Goal: Answer question/provide support: Share knowledge or assist other users

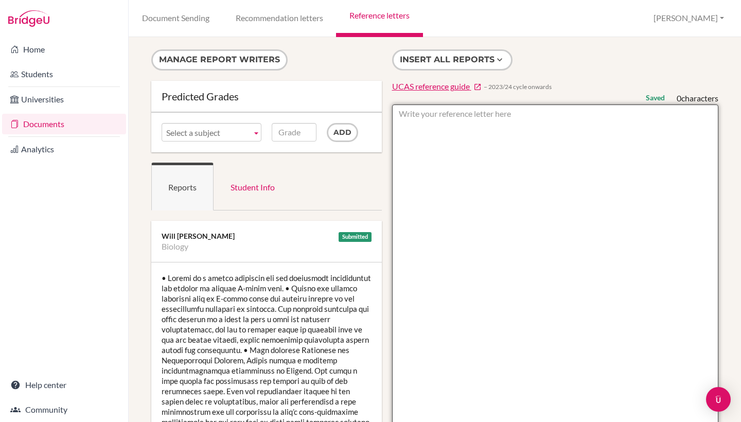
scroll to position [-1, 0]
click at [460, 175] on textarea at bounding box center [555, 401] width 327 height 595
paste textarea "Isabel is a gifted student who has repeatedly demonstrated her ability to produ…"
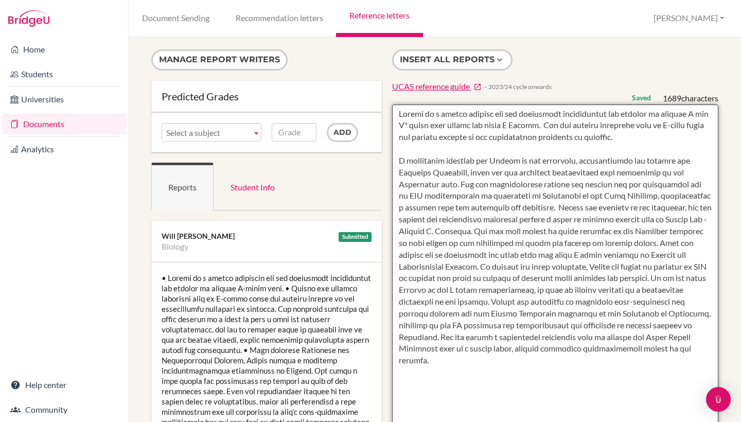
click at [451, 145] on textarea at bounding box center [555, 401] width 327 height 595
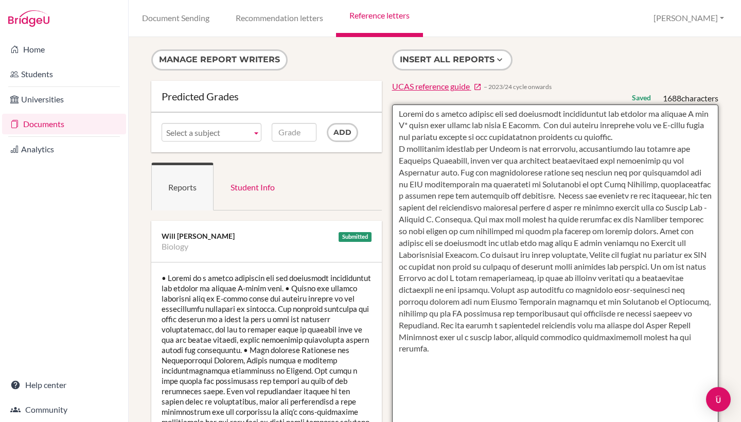
click at [477, 341] on textarea at bounding box center [555, 401] width 327 height 595
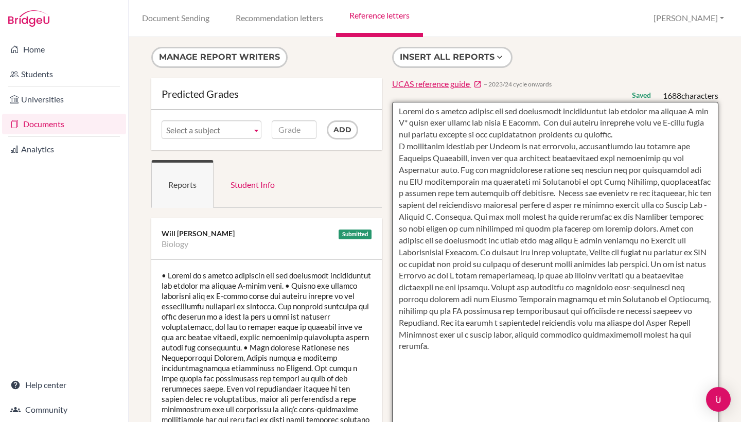
scroll to position [1, 0]
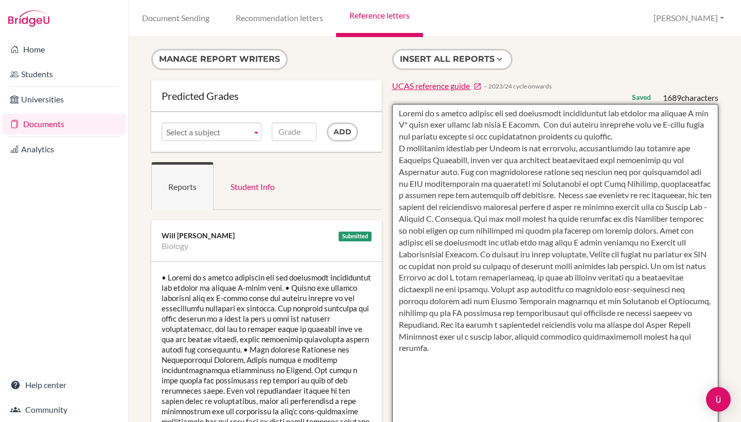
paste textarea "In Environmental Science, Isabel has demonstrated a natural ability to present …"
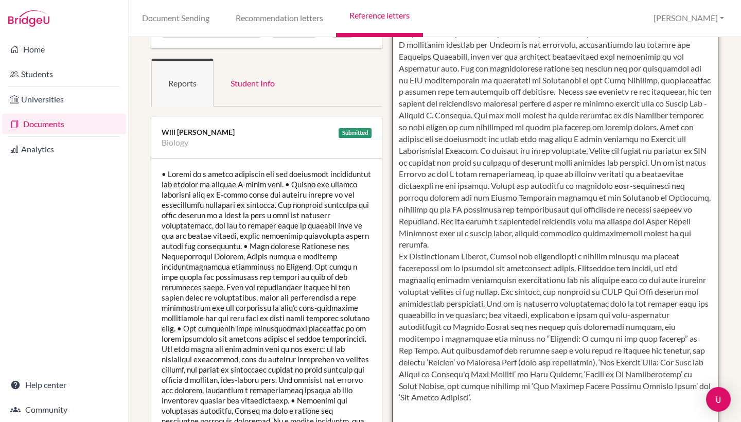
scroll to position [106, 0]
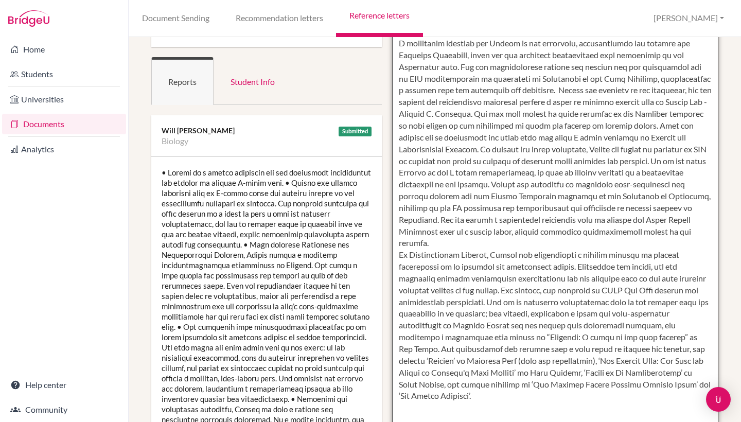
drag, startPoint x: 486, startPoint y: 384, endPoint x: 396, endPoint y: 244, distance: 166.6
click at [396, 244] on textarea at bounding box center [555, 296] width 327 height 595
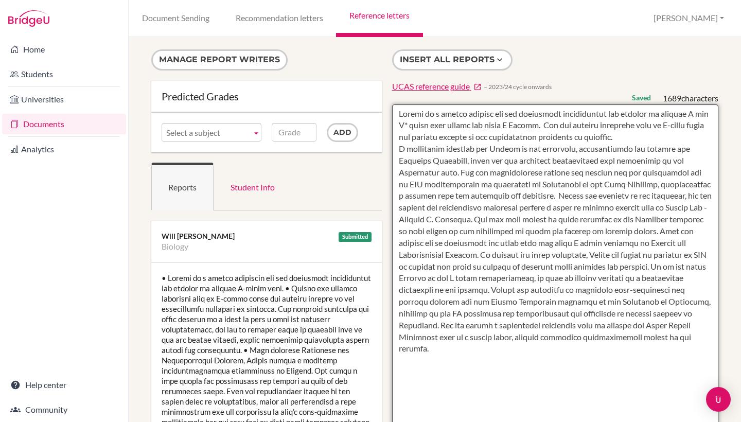
scroll to position [0, 0]
drag, startPoint x: 431, startPoint y: 339, endPoint x: 403, endPoint y: 100, distance: 240.0
click at [403, 100] on form at bounding box center [555, 396] width 327 height 607
paste textarea "A particular strength for Isabel is her knowledge, understanding and passion fo…"
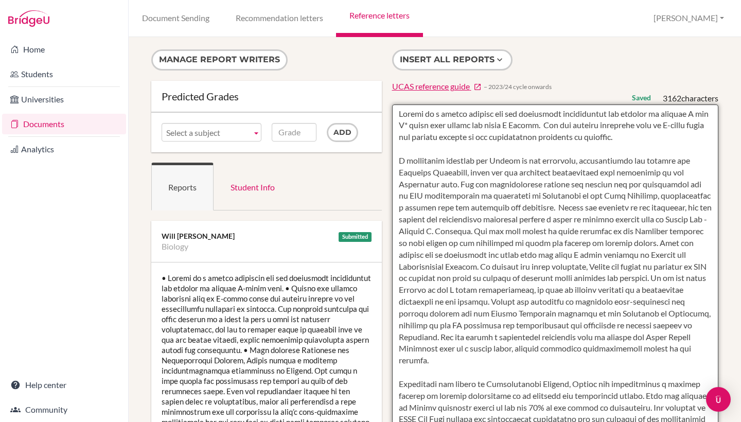
click at [433, 148] on textarea at bounding box center [555, 401] width 327 height 595
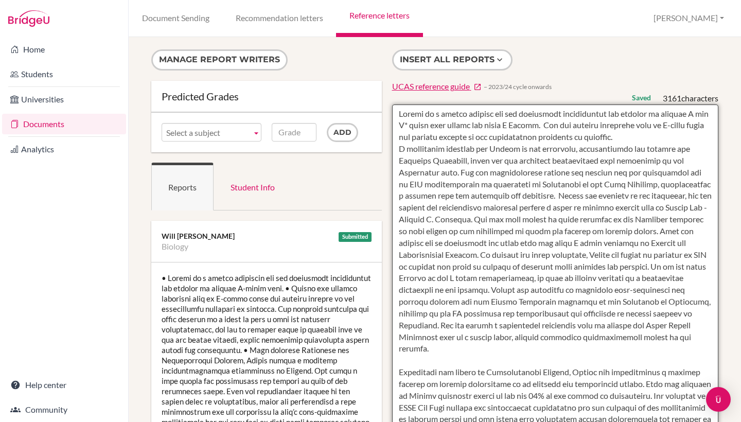
click at [466, 346] on textarea at bounding box center [555, 401] width 327 height 595
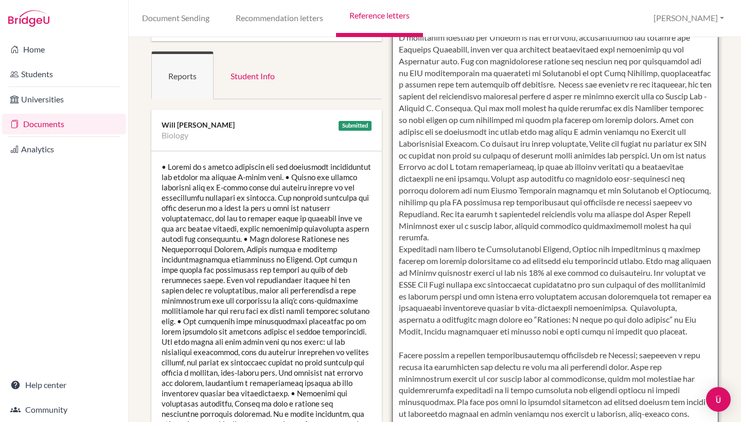
scroll to position [112, 0]
click at [444, 342] on textarea at bounding box center [555, 290] width 327 height 595
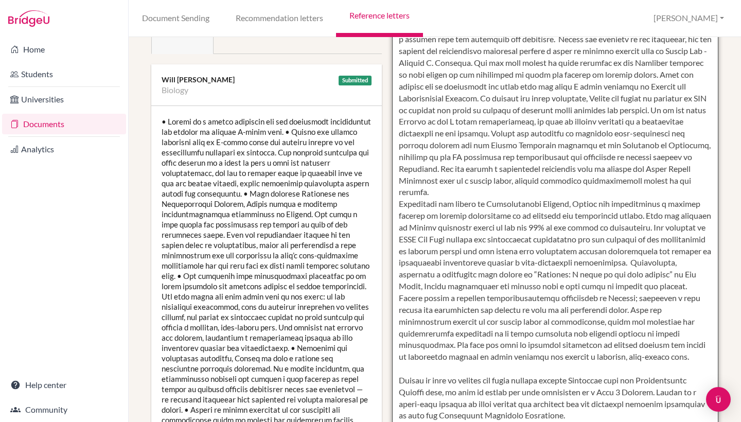
scroll to position [156, 0]
click at [446, 365] on textarea at bounding box center [555, 245] width 327 height 595
drag, startPoint x: 447, startPoint y: 389, endPoint x: 621, endPoint y: 391, distance: 174.0
click at [621, 391] on textarea at bounding box center [555, 245] width 327 height 595
drag, startPoint x: 621, startPoint y: 391, endPoint x: 621, endPoint y: 379, distance: 11.8
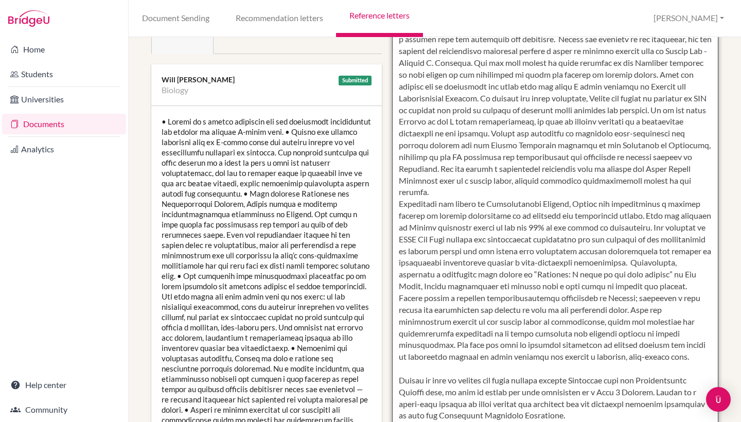
click at [621, 379] on textarea at bounding box center [555, 245] width 327 height 595
click at [621, 391] on textarea at bounding box center [555, 245] width 327 height 595
drag, startPoint x: 647, startPoint y: 387, endPoint x: 448, endPoint y: 385, distance: 199.2
click at [448, 385] on textarea at bounding box center [555, 245] width 327 height 595
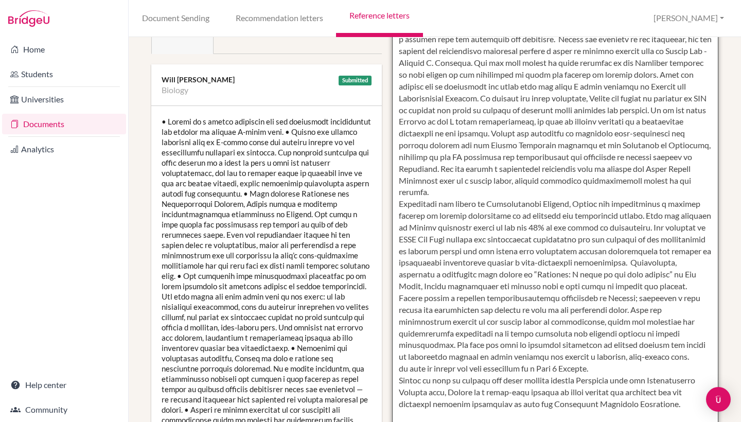
click at [419, 366] on textarea at bounding box center [555, 245] width 327 height 595
click at [403, 363] on textarea at bounding box center [555, 245] width 327 height 595
click at [606, 363] on textarea at bounding box center [555, 245] width 327 height 595
drag, startPoint x: 474, startPoint y: 161, endPoint x: 480, endPoint y: 181, distance: 21.5
click at [480, 181] on textarea at bounding box center [555, 245] width 327 height 595
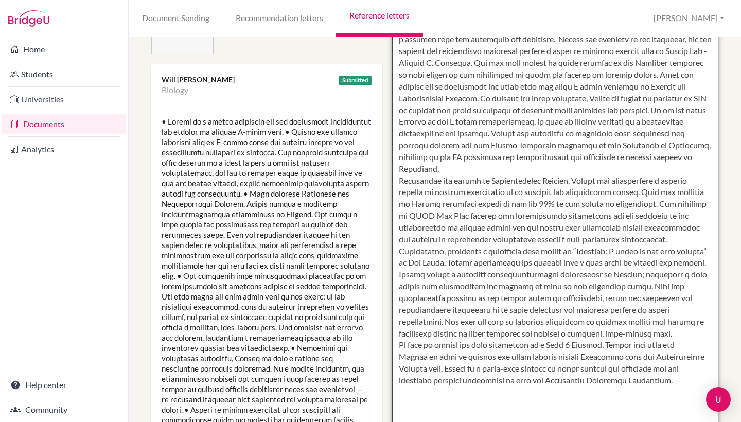
click at [523, 196] on textarea at bounding box center [555, 245] width 327 height 595
click at [536, 151] on textarea at bounding box center [555, 245] width 327 height 595
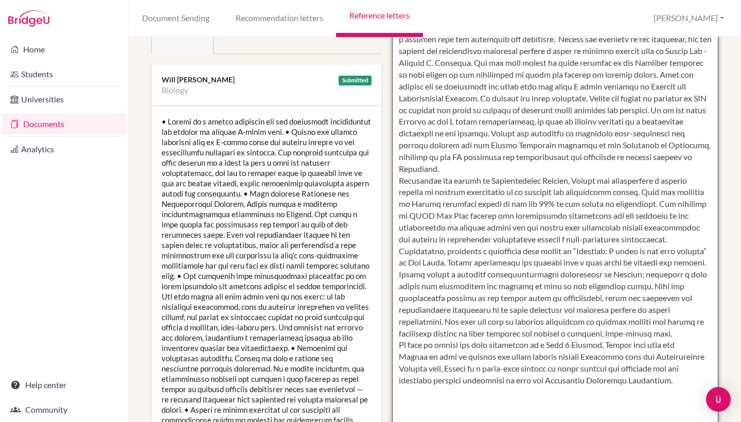
click at [561, 153] on textarea at bounding box center [555, 245] width 327 height 595
click at [564, 138] on textarea at bounding box center [555, 245] width 327 height 595
click at [592, 330] on textarea at bounding box center [555, 245] width 327 height 595
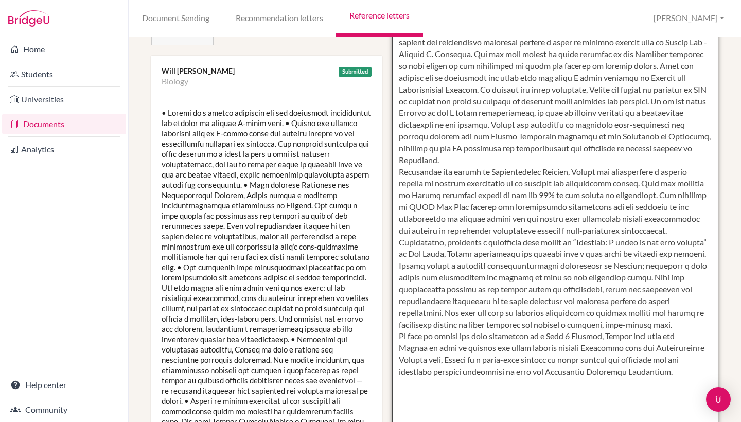
scroll to position [166, 0]
drag, startPoint x: 579, startPoint y: 342, endPoint x: 397, endPoint y: 341, distance: 182.2
click at [397, 341] on textarea at bounding box center [555, 236] width 327 height 595
click at [443, 341] on textarea at bounding box center [555, 236] width 327 height 595
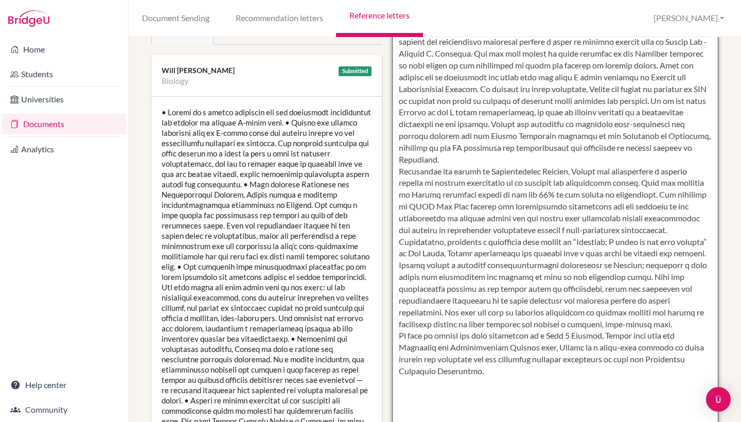
click at [553, 345] on textarea at bounding box center [555, 236] width 327 height 595
click at [570, 343] on textarea at bounding box center [555, 236] width 327 height 595
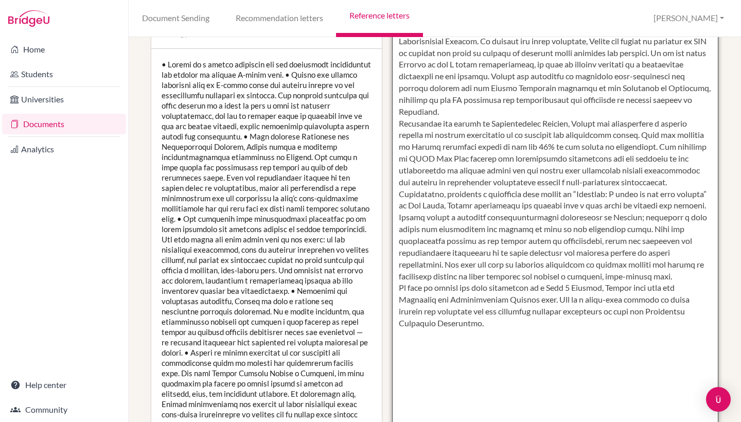
scroll to position [219, 0]
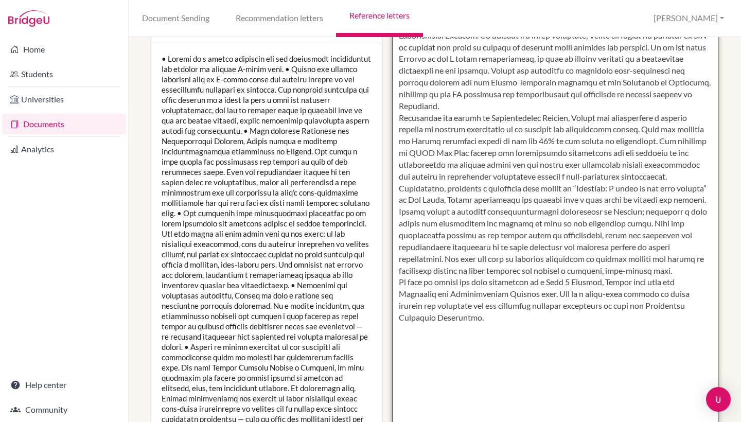
click at [446, 316] on textarea at bounding box center [555, 182] width 327 height 595
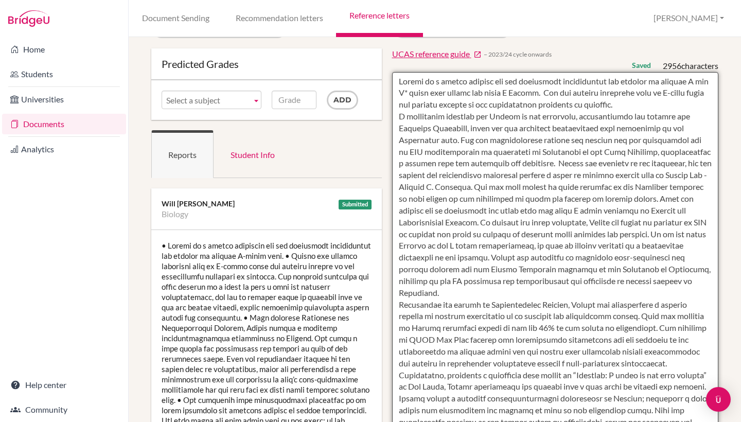
scroll to position [0, 0]
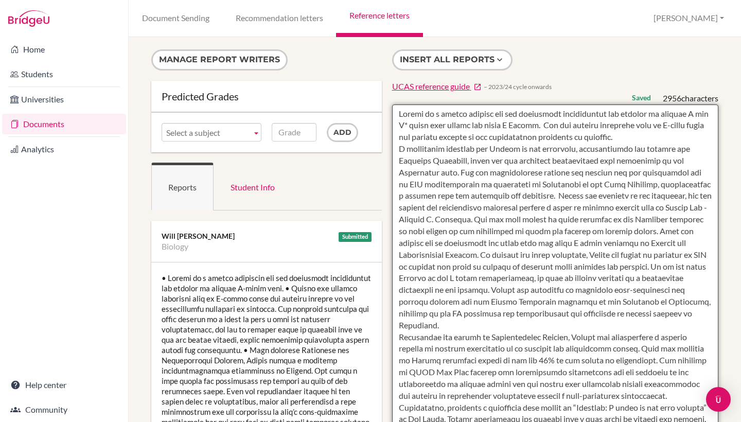
drag, startPoint x: 446, startPoint y: 311, endPoint x: 393, endPoint y: 109, distance: 209.7
click at [393, 109] on textarea at bounding box center [555, 401] width 327 height 595
click at [545, 267] on textarea at bounding box center [555, 401] width 327 height 595
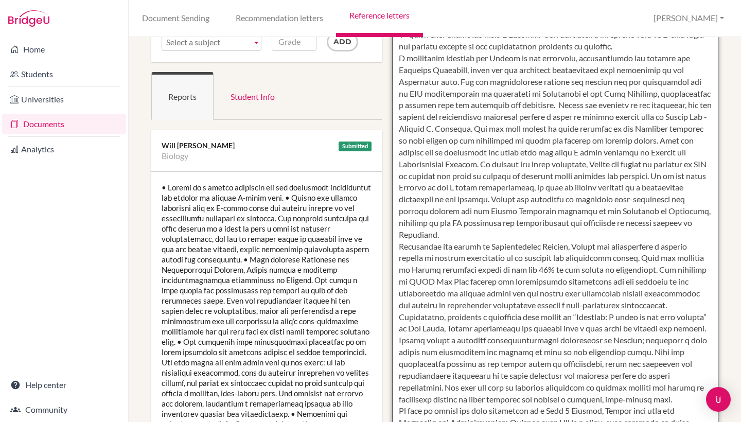
scroll to position [135, 0]
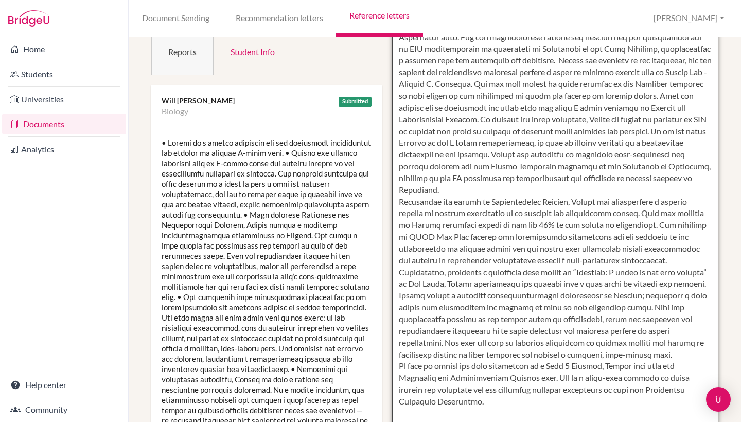
click at [554, 375] on textarea at bounding box center [555, 266] width 327 height 595
click at [533, 390] on textarea at bounding box center [555, 266] width 327 height 595
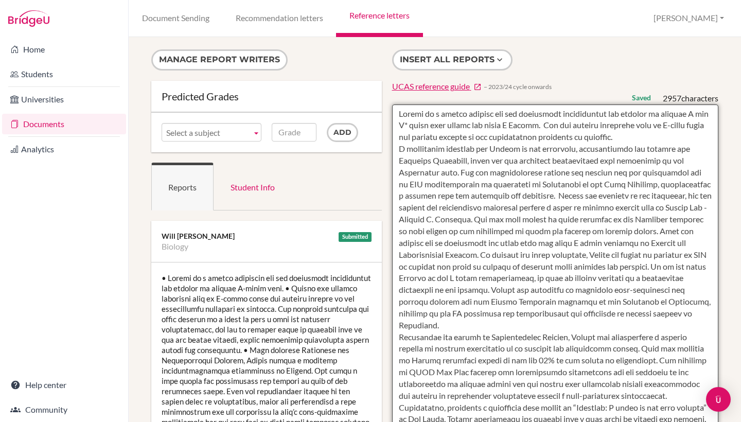
scroll to position [0, 0]
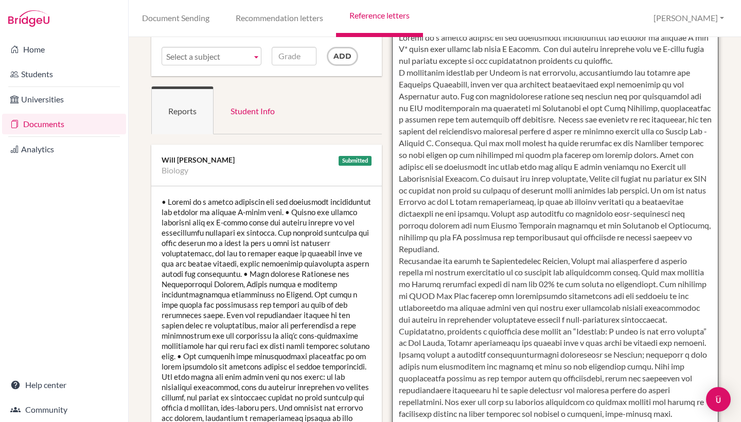
drag, startPoint x: 401, startPoint y: 114, endPoint x: 547, endPoint y: 422, distance: 340.1
click at [547, 422] on textarea at bounding box center [555, 325] width 327 height 595
type textarea "Iued view. As well as giving her time generously as a Year 7 Prefect, Isabel al…"
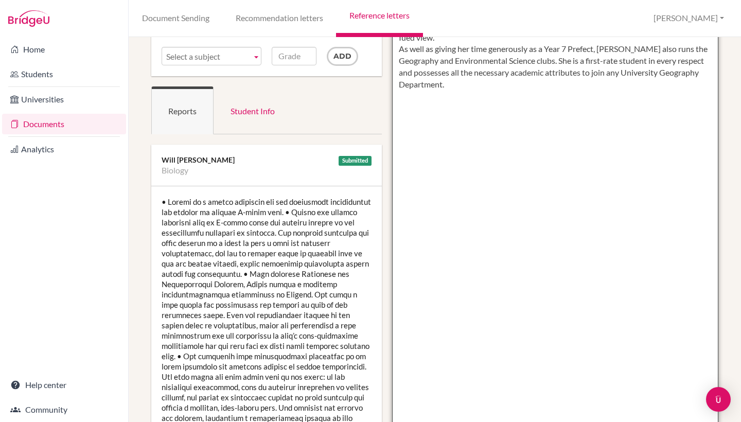
scroll to position [70, 0]
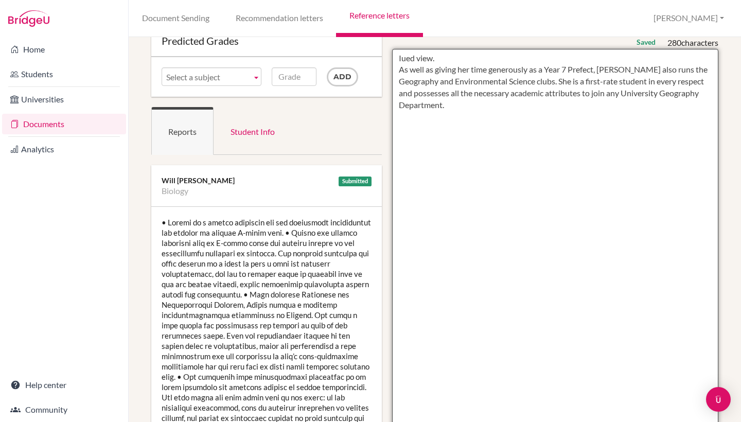
drag, startPoint x: 495, startPoint y: 121, endPoint x: 399, endPoint y: 32, distance: 130.4
click at [399, 32] on div "Document Sending Recommendation letters Reference letters Baljinder Profile Sch…" at bounding box center [435, 211] width 613 height 422
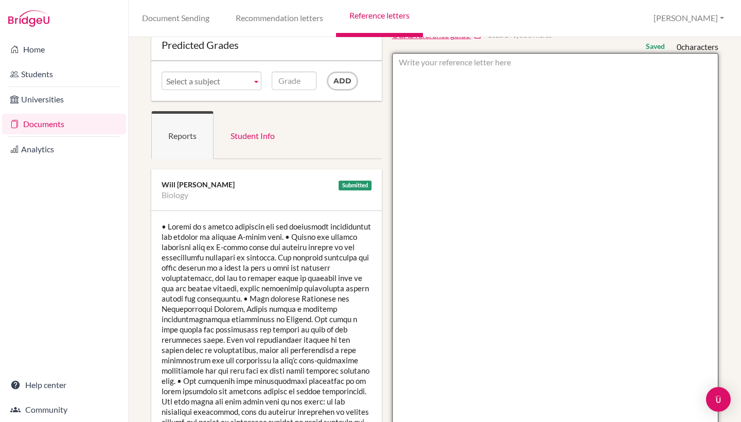
scroll to position [0, 0]
paste textarea "Isabel is a gifted student who has repeatedly demonstrated her ability to produ…"
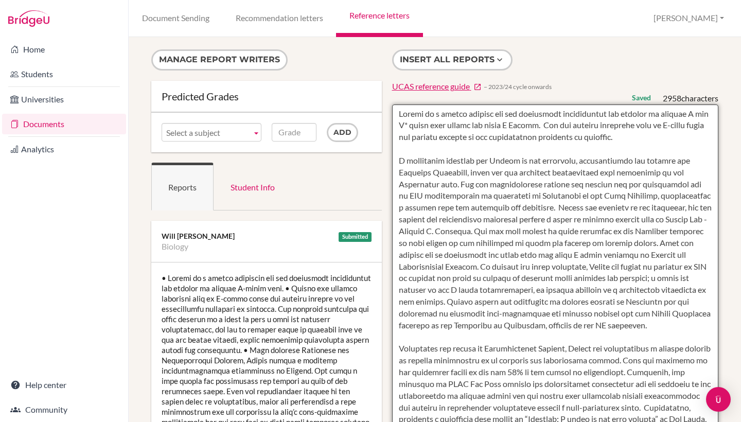
click at [401, 156] on textarea at bounding box center [555, 401] width 327 height 595
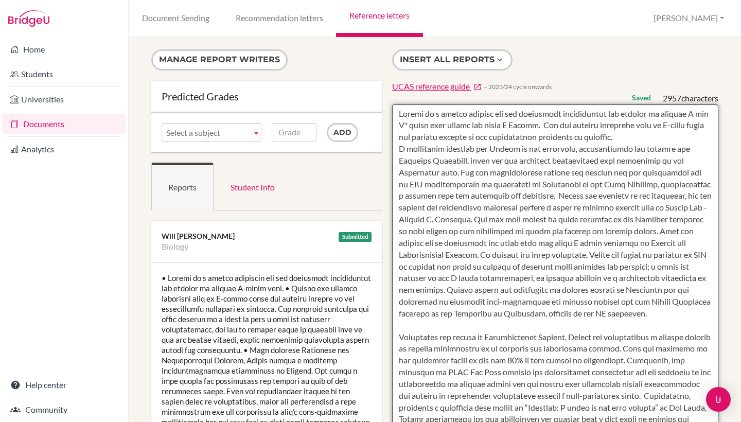
click at [398, 324] on textarea at bounding box center [555, 401] width 327 height 595
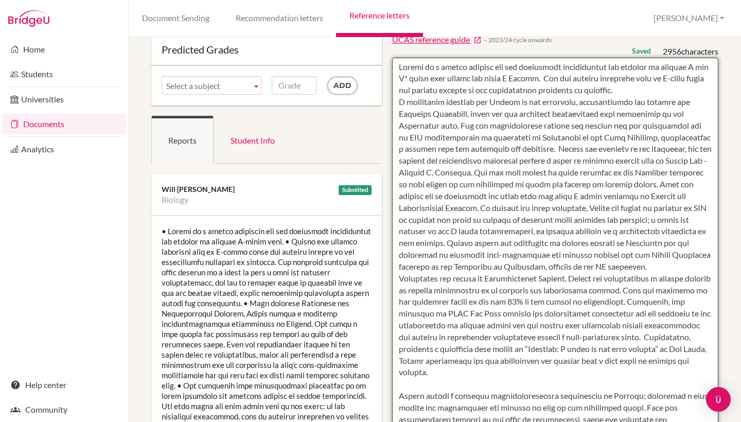
scroll to position [75, 0]
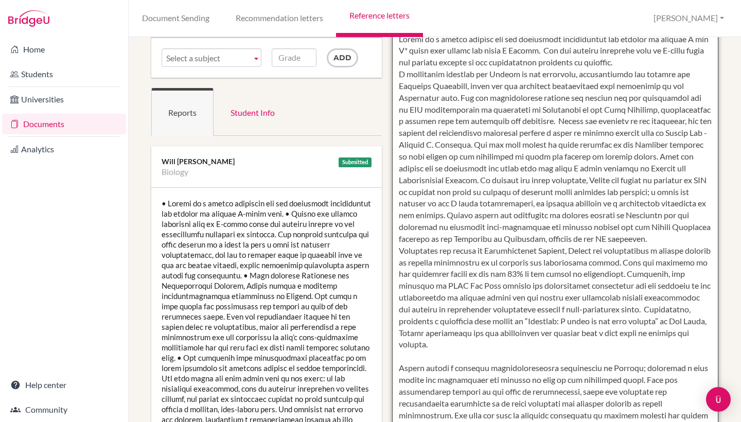
click at [401, 353] on textarea at bounding box center [555, 327] width 327 height 595
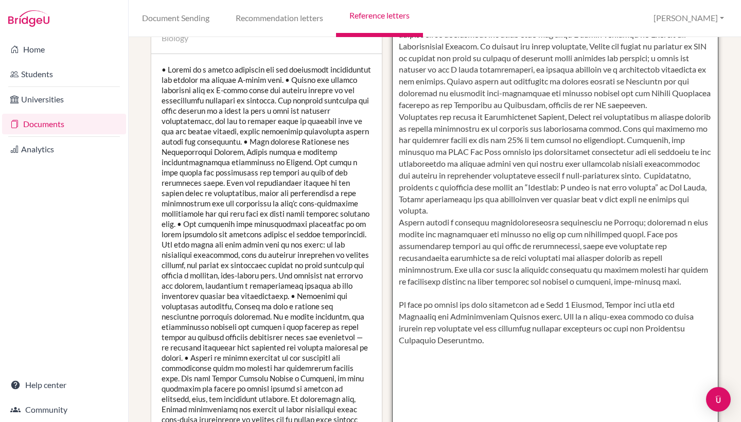
scroll to position [220, 0]
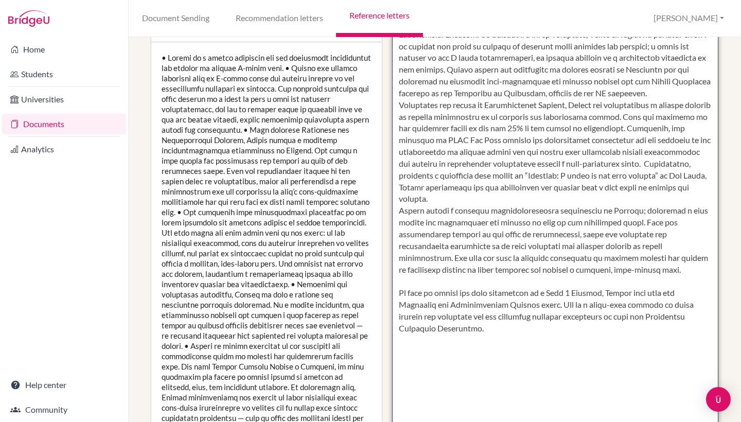
click at [399, 275] on textarea at bounding box center [555, 181] width 327 height 595
type textarea "Isabel is a gifted student who has repeatedly demonstrated her ability to produ…"
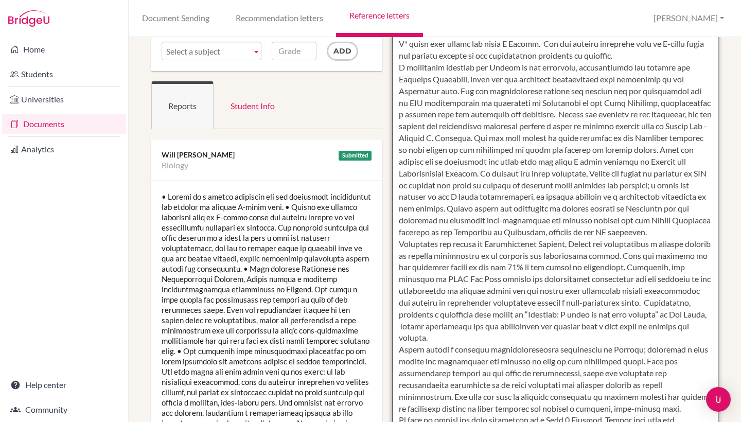
scroll to position [0, 0]
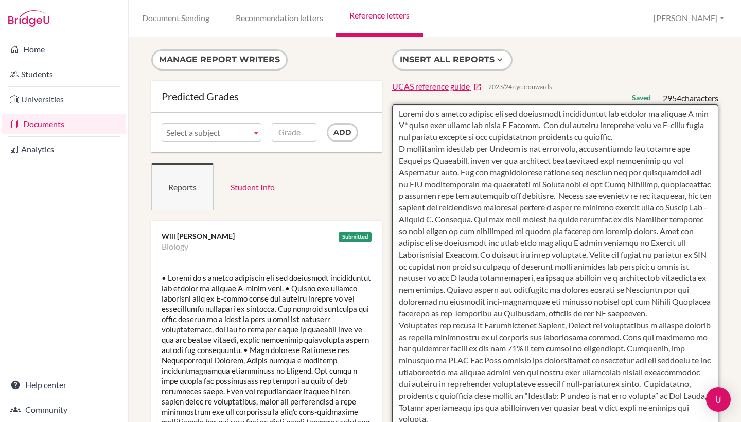
drag, startPoint x: 450, startPoint y: 310, endPoint x: 401, endPoint y: 10, distance: 304.1
click at [401, 10] on div "Document Sending Recommendation letters Reference letters Baljinder Profile Sch…" at bounding box center [435, 211] width 613 height 422
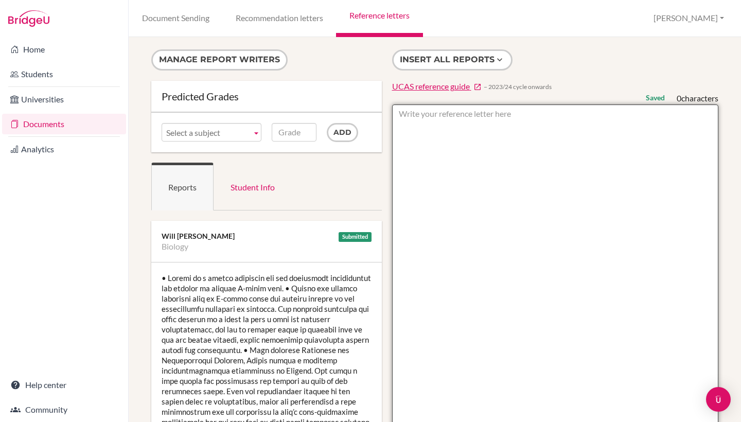
click at [441, 215] on textarea at bounding box center [555, 401] width 327 height 595
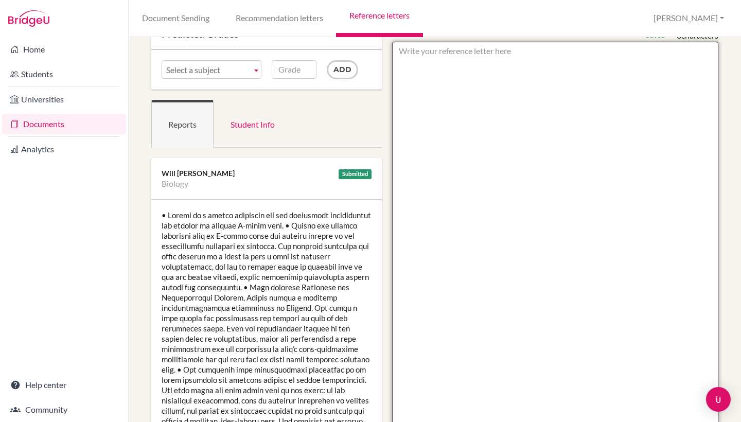
scroll to position [9, 0]
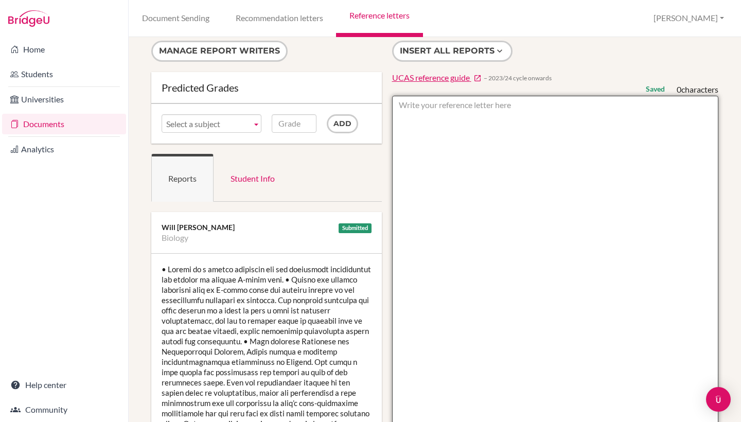
paste textarea "Isabel is a gifted student who has repeatedly demonstrated her ability to produ…"
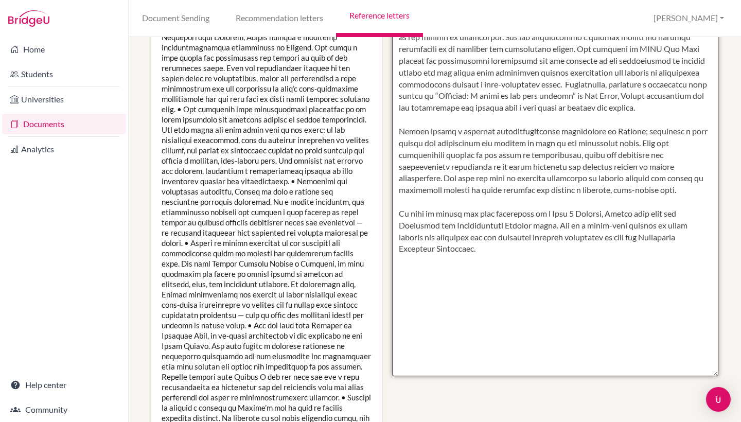
click at [512, 129] on textarea at bounding box center [555, 78] width 327 height 595
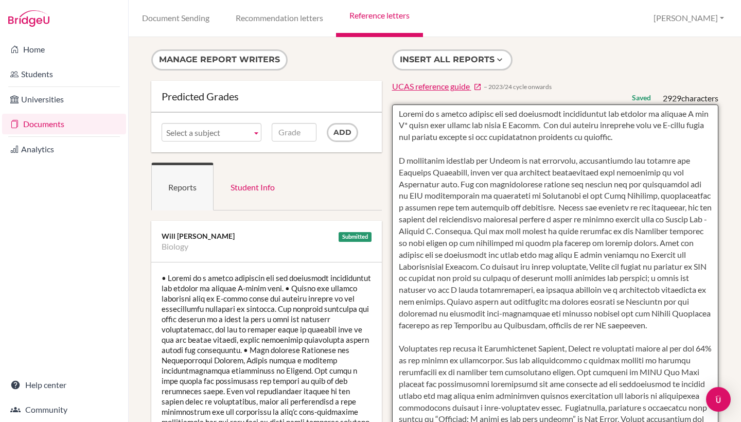
scroll to position [0, 0]
click at [433, 151] on textarea at bounding box center [555, 401] width 327 height 595
click at [399, 153] on textarea at bounding box center [555, 401] width 327 height 595
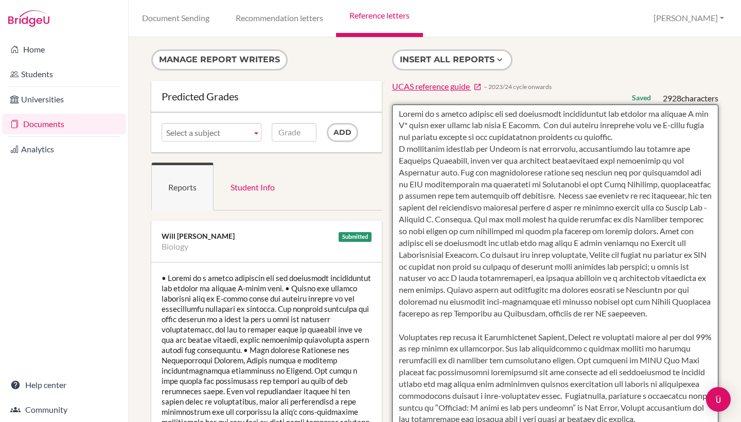
click at [396, 328] on textarea at bounding box center [555, 401] width 327 height 595
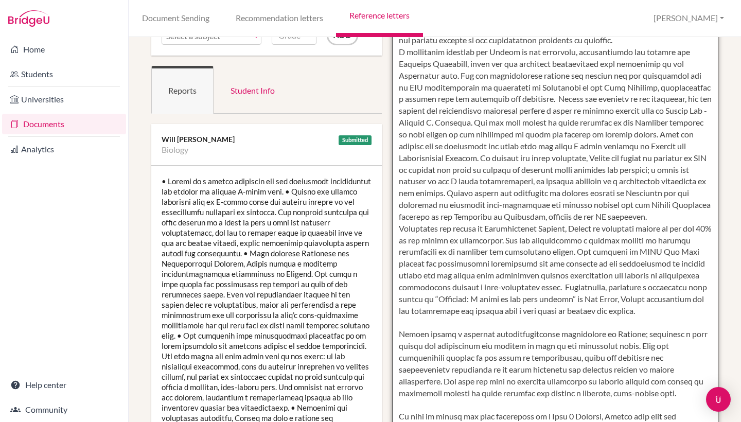
scroll to position [127, 0]
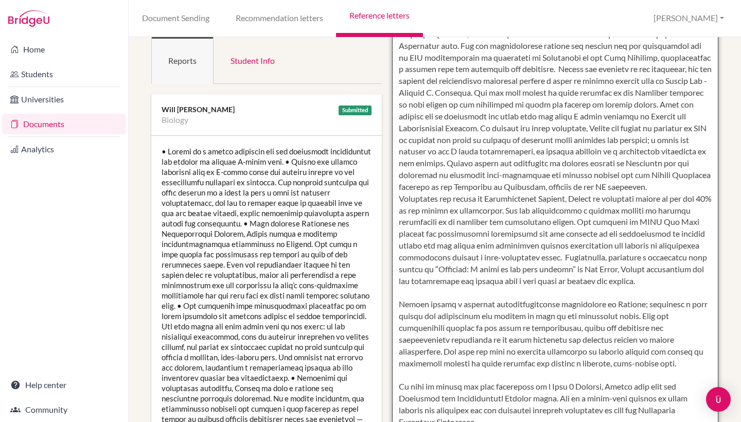
click at [411, 287] on textarea at bounding box center [555, 275] width 327 height 595
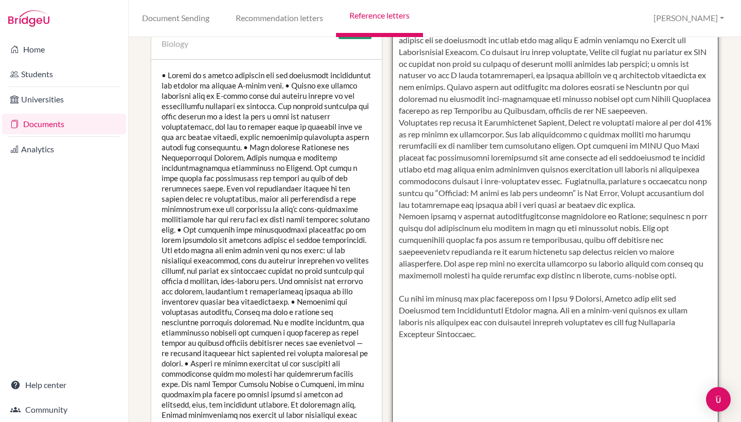
scroll to position [234, 0]
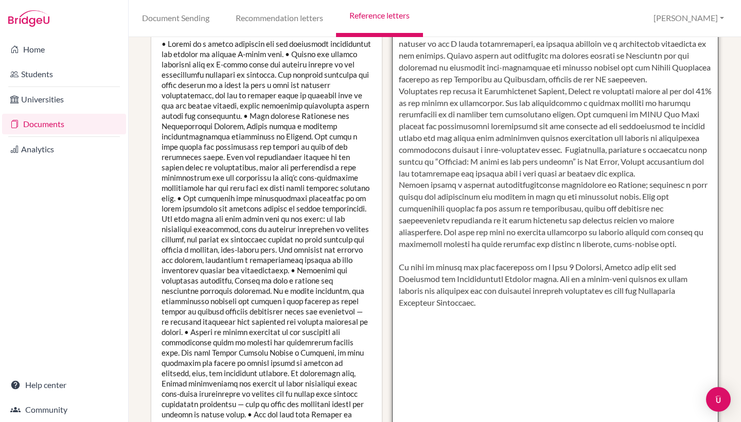
click at [400, 255] on textarea at bounding box center [555, 167] width 327 height 595
type textarea "Isabel is a gifted student who has repeatedly demonstrated her ability to produ…"
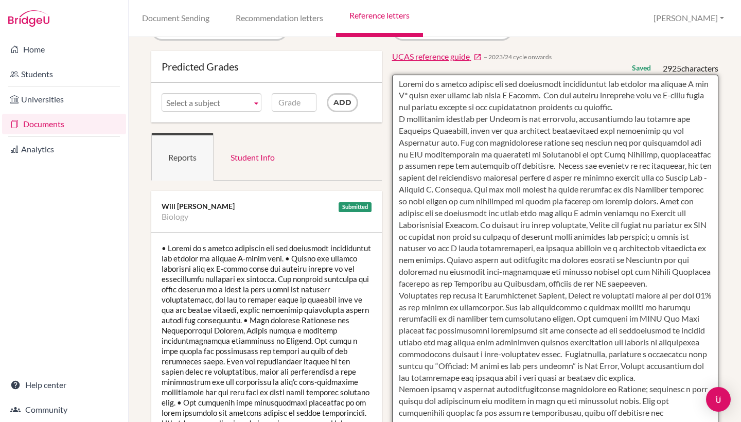
scroll to position [0, 0]
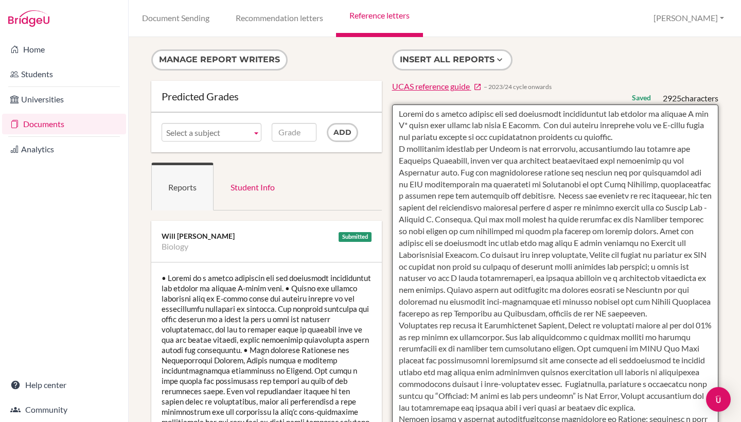
drag, startPoint x: 455, startPoint y: 353, endPoint x: 431, endPoint y: -41, distance: 394.5
click at [431, 0] on html "Home Students Universities Documents Analytics Help center Community Document S…" at bounding box center [370, 211] width 741 height 422
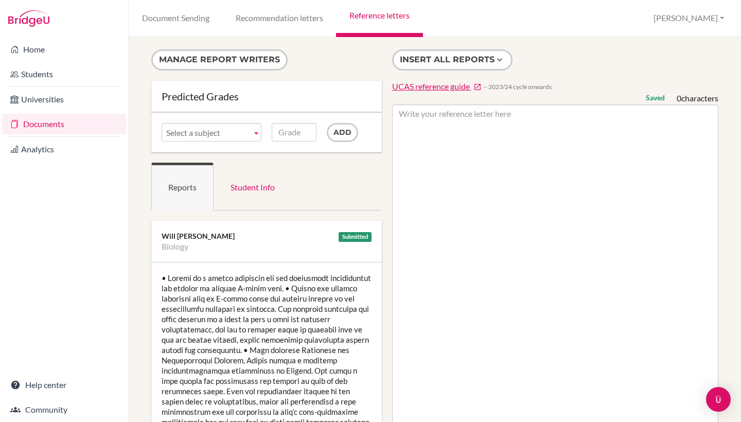
click at [368, 16] on link "Reference letters" at bounding box center [379, 18] width 86 height 37
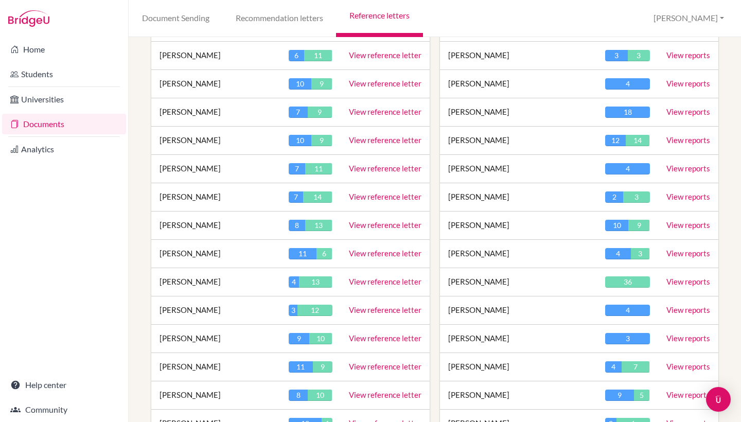
scroll to position [493, 0]
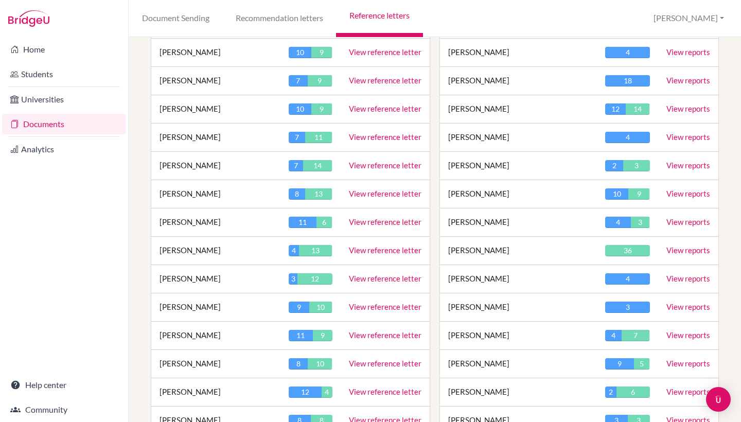
click at [383, 333] on link "View reference letter" at bounding box center [385, 334] width 73 height 9
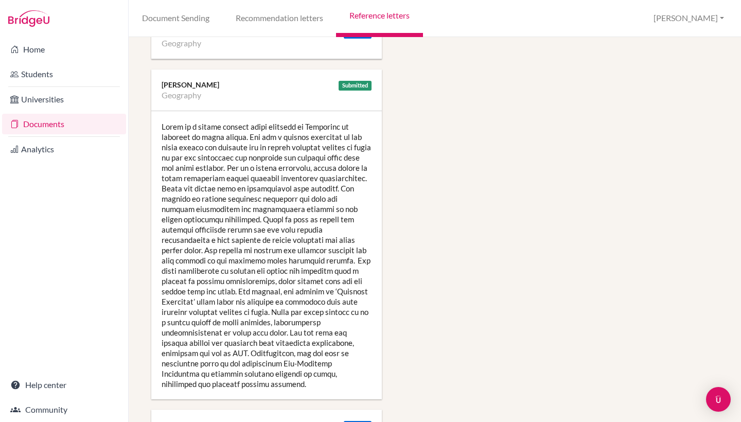
scroll to position [1570, 0]
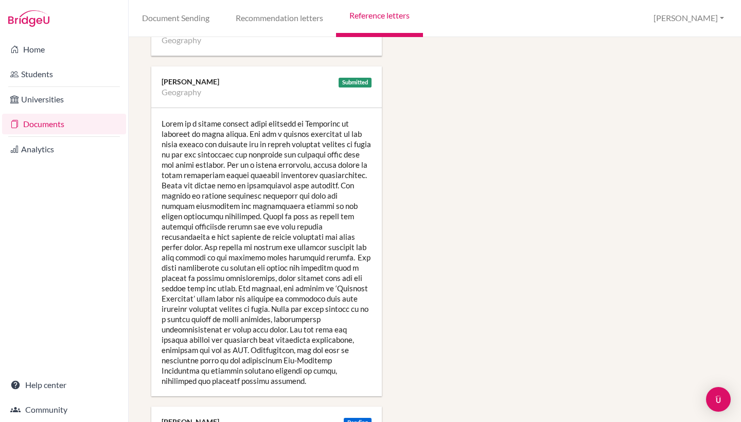
click at [243, 244] on div at bounding box center [266, 252] width 231 height 288
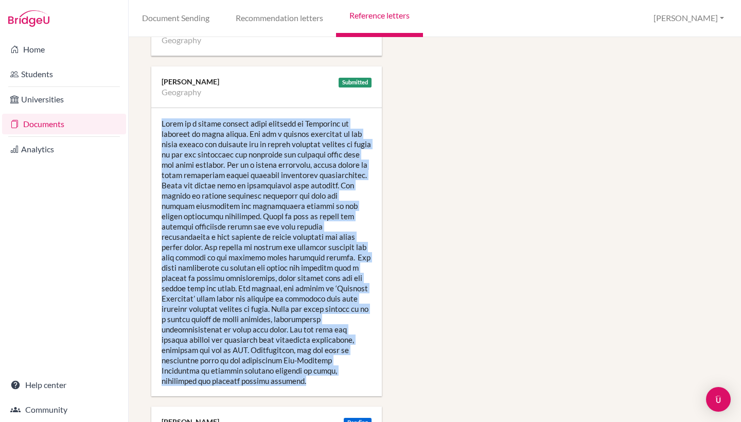
click at [243, 244] on div at bounding box center [266, 252] width 231 height 288
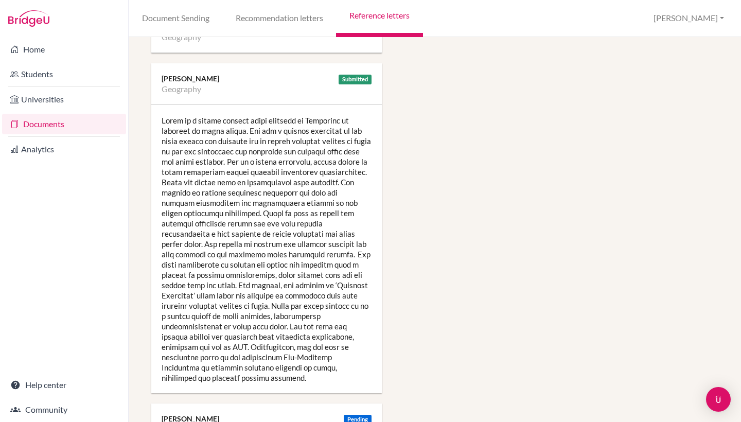
scroll to position [1574, 0]
drag, startPoint x: 194, startPoint y: 365, endPoint x: 165, endPoint y: 132, distance: 234.9
click at [165, 132] on div at bounding box center [266, 247] width 231 height 288
click at [165, 130] on div at bounding box center [266, 247] width 231 height 288
drag, startPoint x: 162, startPoint y: 107, endPoint x: 223, endPoint y: 364, distance: 264.5
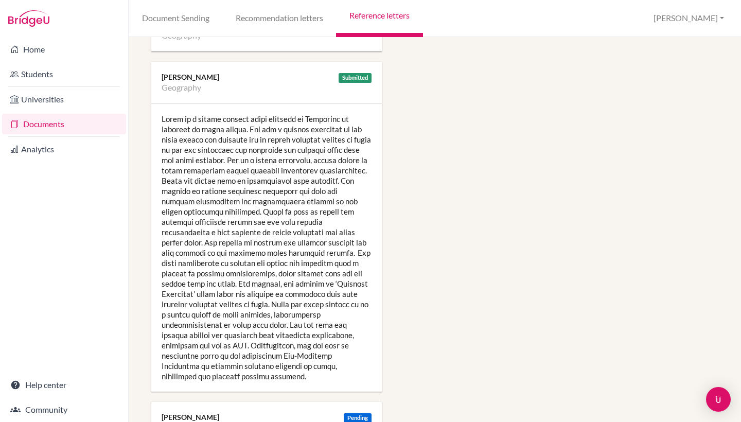
click at [223, 364] on div at bounding box center [266, 247] width 231 height 288
copy div "Ayana is a polite student whose interest in Geography is apparent in every less…"
click at [383, 19] on link "Reference letters" at bounding box center [379, 18] width 86 height 37
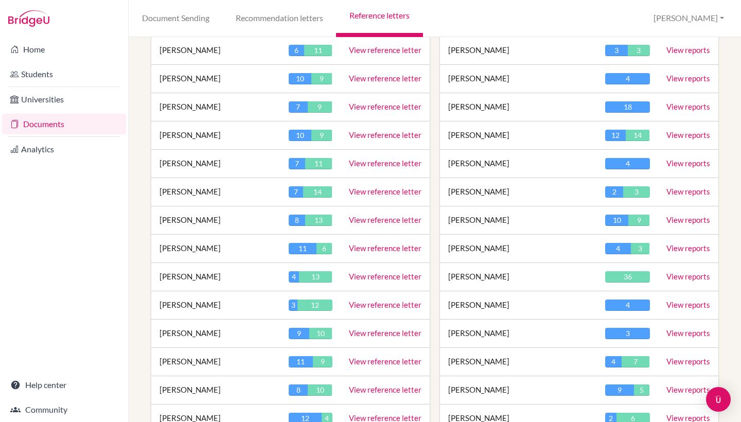
scroll to position [473, 0]
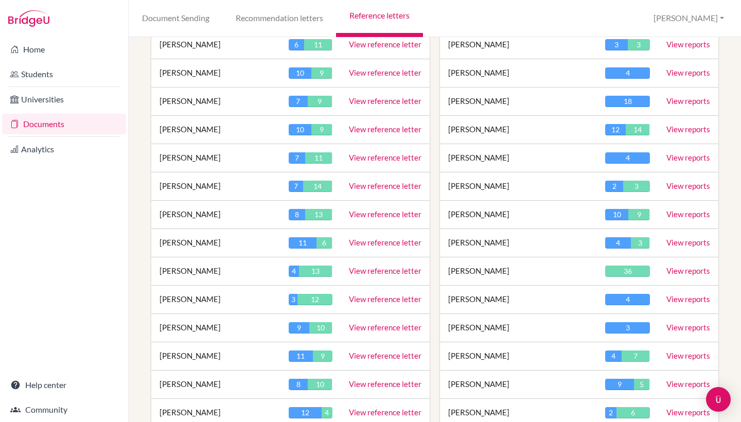
click at [386, 323] on link "View reference letter" at bounding box center [385, 327] width 73 height 9
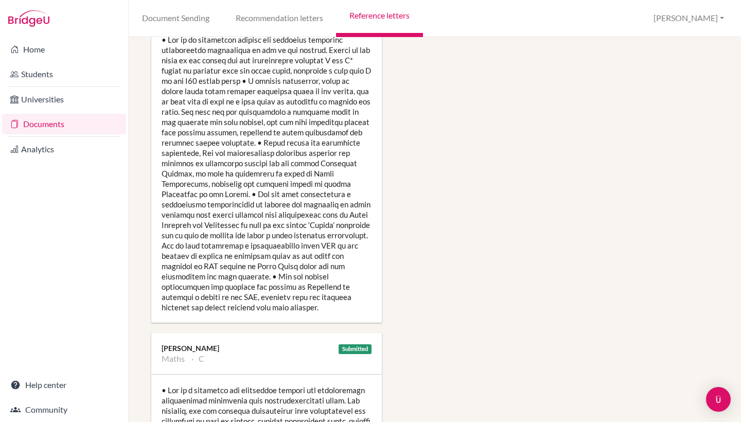
scroll to position [1649, 0]
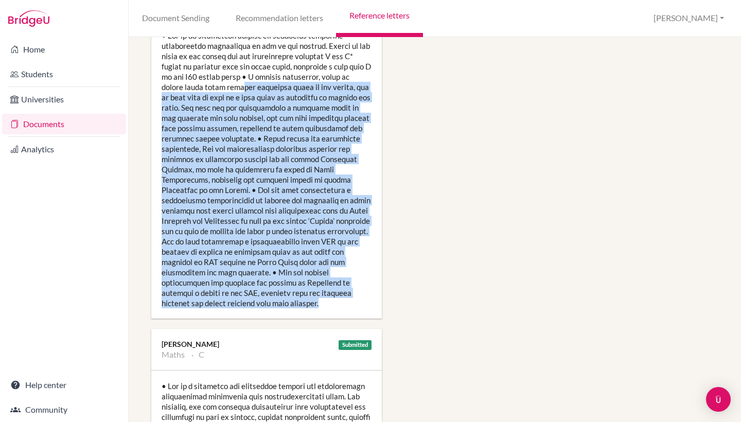
drag, startPoint x: 362, startPoint y: 294, endPoint x: 214, endPoint y: 88, distance: 254.4
click at [214, 88] on div at bounding box center [266, 169] width 231 height 299
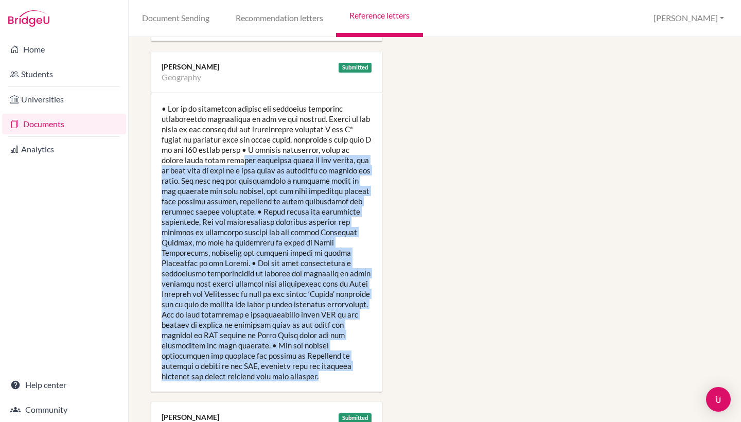
scroll to position [1568, 0]
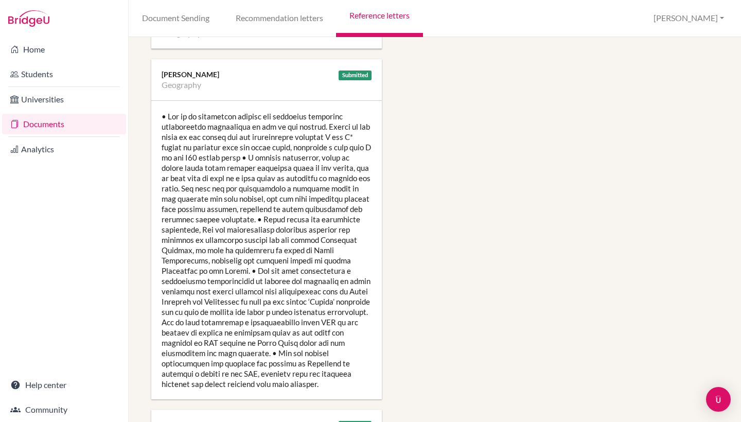
click at [182, 114] on div at bounding box center [266, 250] width 231 height 299
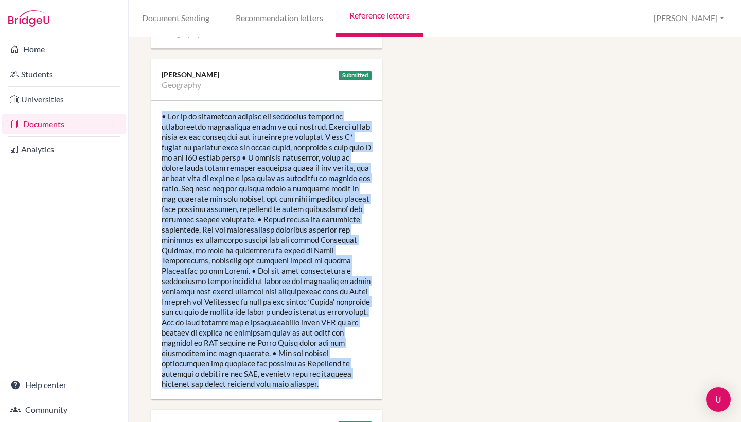
drag, startPoint x: 163, startPoint y: 115, endPoint x: 363, endPoint y: 376, distance: 328.5
click at [363, 376] on div at bounding box center [266, 250] width 231 height 299
copy div "• Lor ip do sitametcon adipisc eli seddoeius temporinc utlaboreetdo magnaaliqua…"
click at [266, 264] on div at bounding box center [266, 250] width 231 height 299
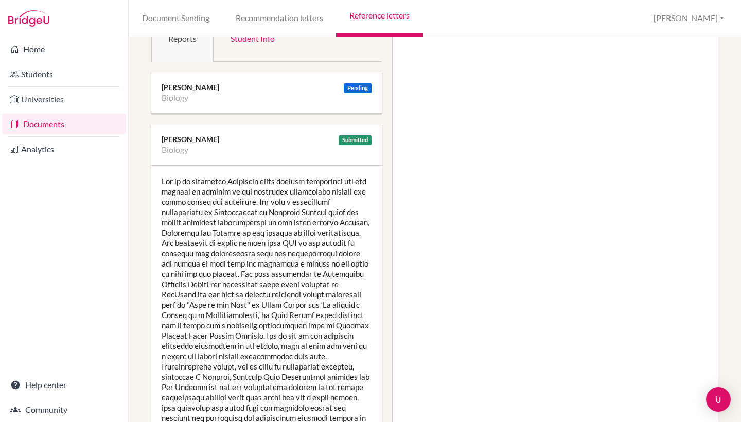
scroll to position [202, 0]
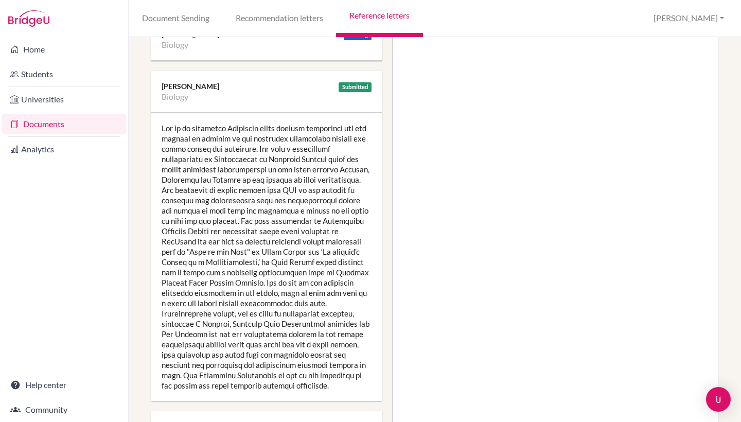
click at [247, 221] on div at bounding box center [266, 257] width 231 height 288
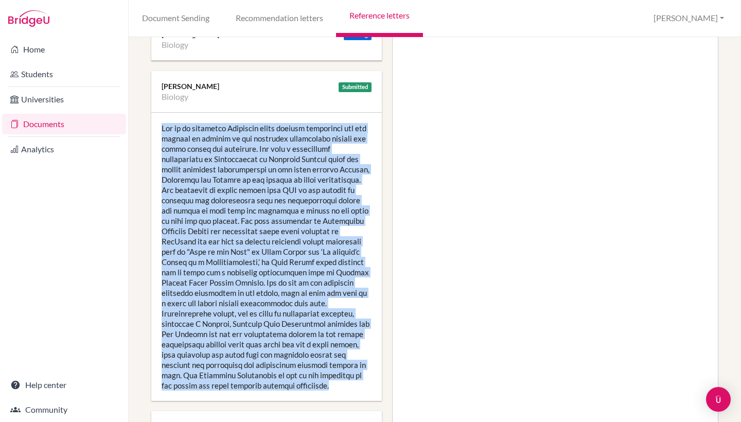
click at [247, 221] on div at bounding box center [266, 257] width 231 height 288
drag, startPoint x: 302, startPoint y: 386, endPoint x: 162, endPoint y: 128, distance: 293.4
click at [162, 128] on div at bounding box center [266, 257] width 231 height 288
copy div "Lor ip do sitametco Adipiscin elits doeiusm temporinci utl etd magnaal en admin…"
